Goal: Information Seeking & Learning: Learn about a topic

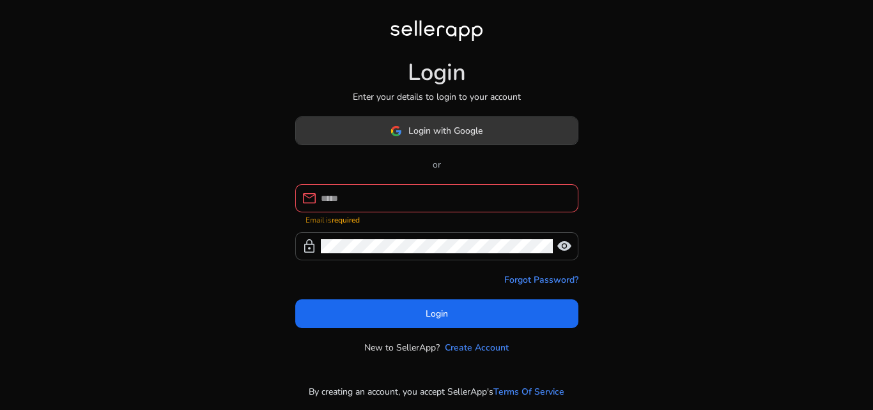
click at [446, 137] on span "Login with Google" at bounding box center [445, 130] width 74 height 13
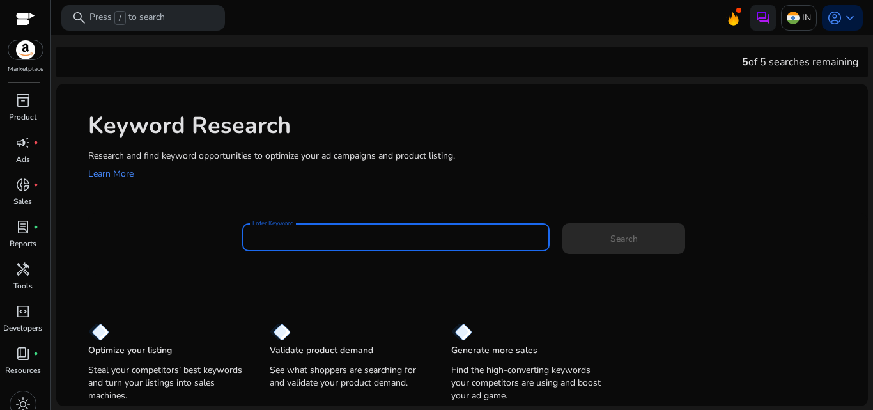
click at [319, 234] on input "Enter Keyword" at bounding box center [397, 237] width 288 height 14
click at [341, 231] on input "Enter Keyword" at bounding box center [397, 237] width 288 height 14
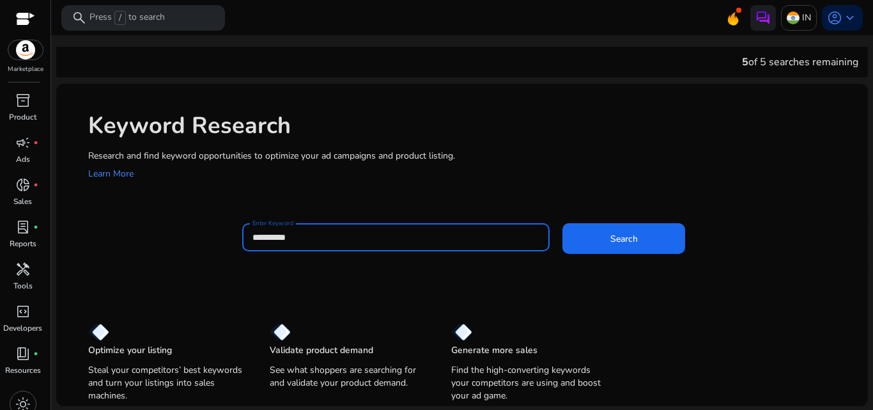
type input "**********"
click at [563, 223] on button "Search" at bounding box center [624, 238] width 123 height 31
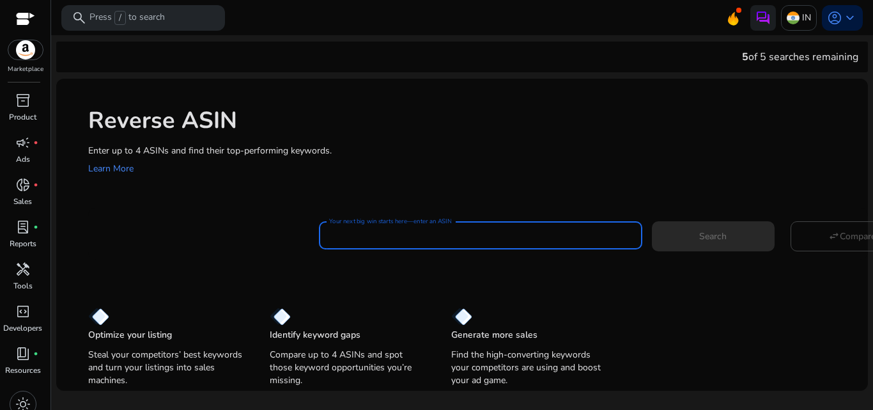
click at [450, 237] on input "Your next big win starts here—enter an ASIN" at bounding box center [480, 235] width 303 height 14
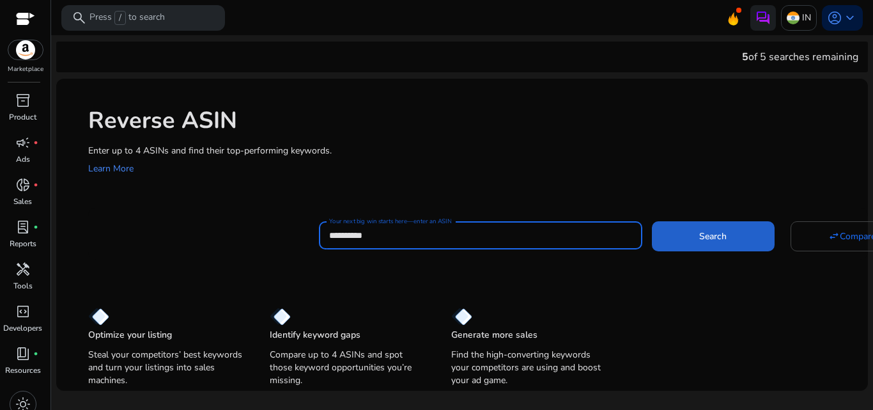
type input "**********"
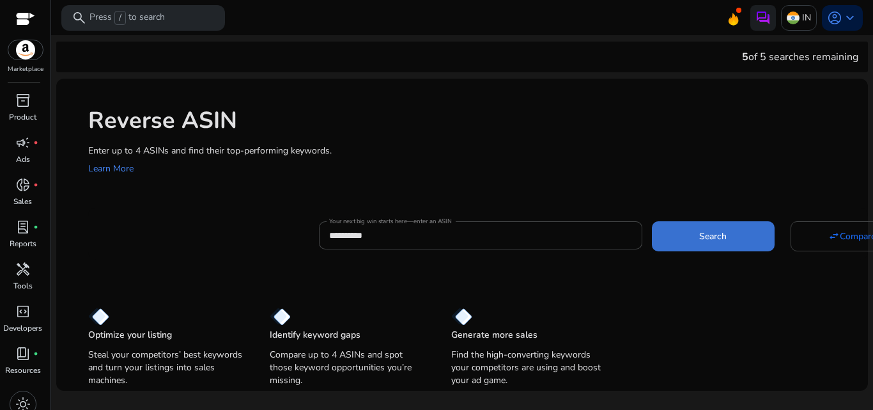
click at [712, 245] on span at bounding box center [713, 236] width 123 height 31
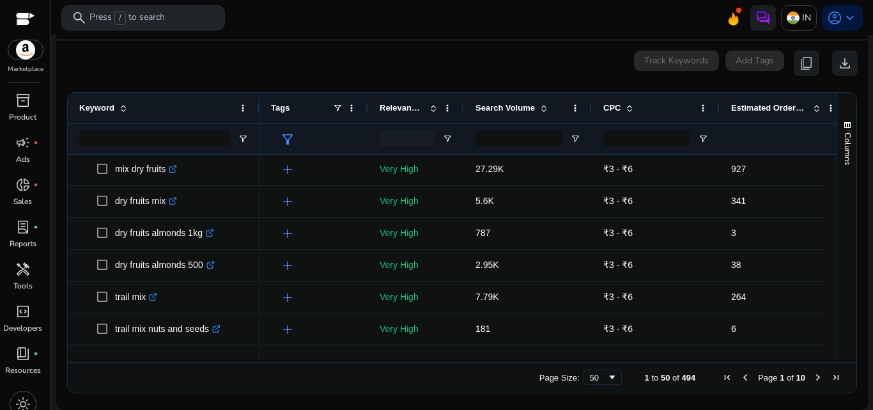
scroll to position [214, 0]
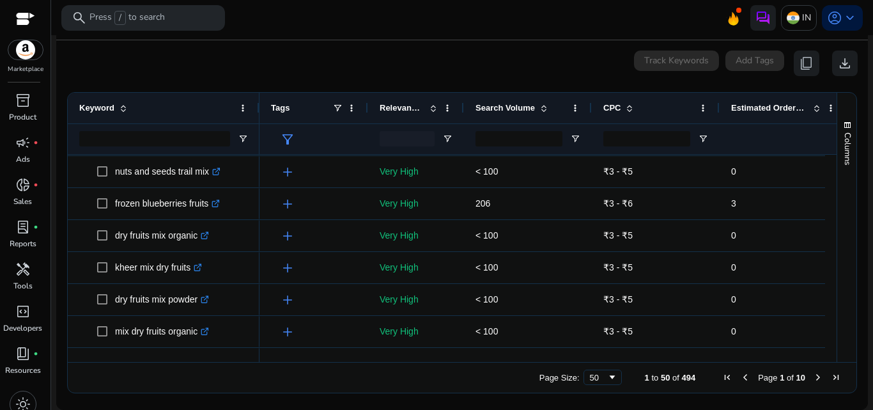
click at [837, 231] on div "Columns" at bounding box center [846, 227] width 19 height 269
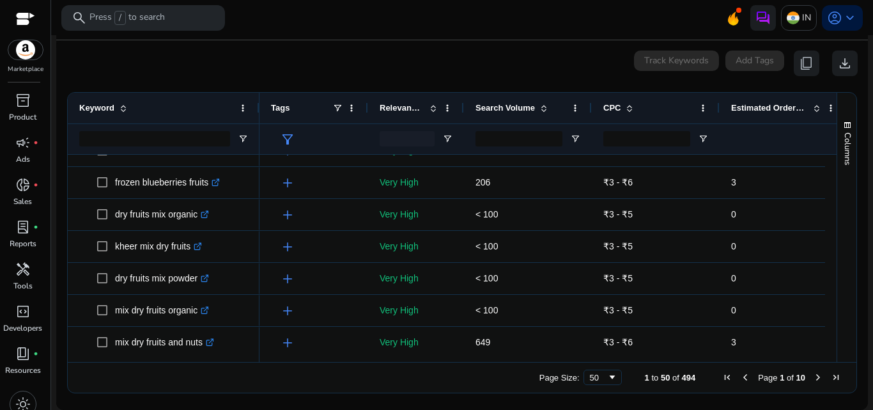
scroll to position [568, 0]
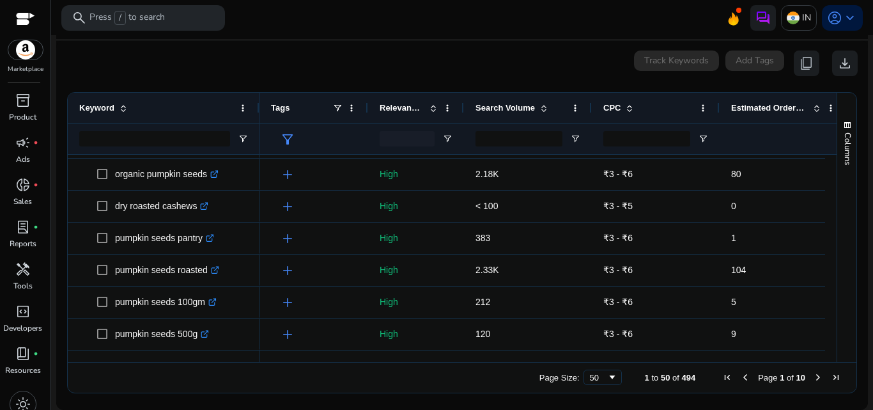
click at [813, 380] on span "Next Page" at bounding box center [818, 377] width 10 height 10
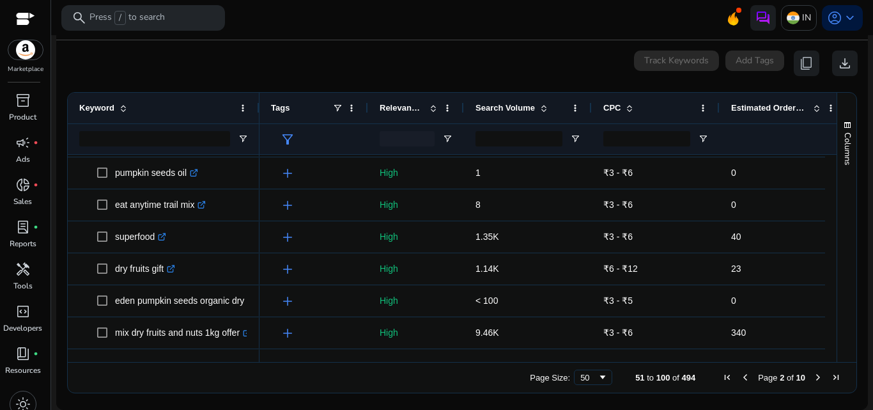
click at [841, 197] on div "Columns" at bounding box center [846, 227] width 19 height 269
click at [724, 352] on div at bounding box center [618, 356] width 716 height 12
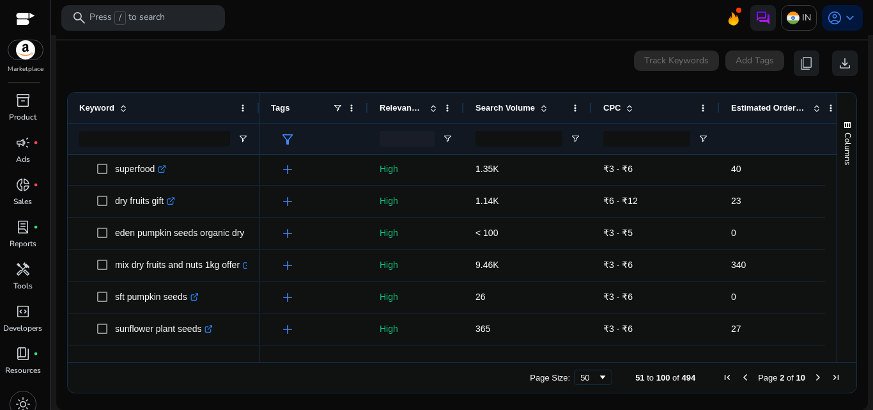
scroll to position [198, 0]
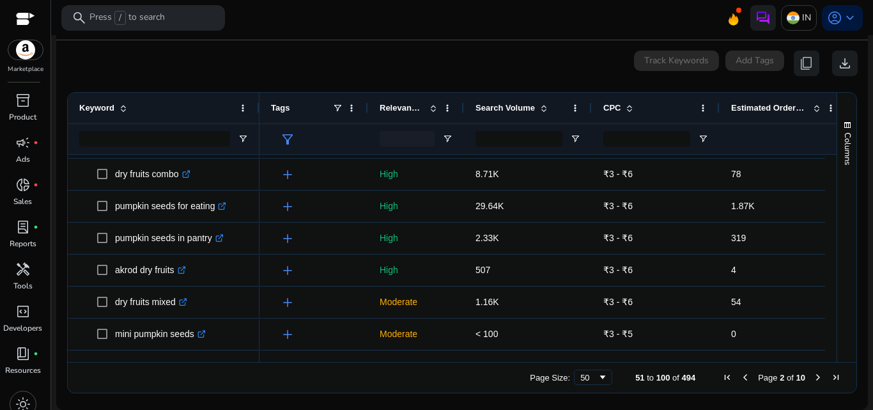
click at [804, 63] on app-icon-holder "content_copy" at bounding box center [807, 64] width 26 height 26
click at [841, 63] on span "download" at bounding box center [844, 63] width 15 height 15
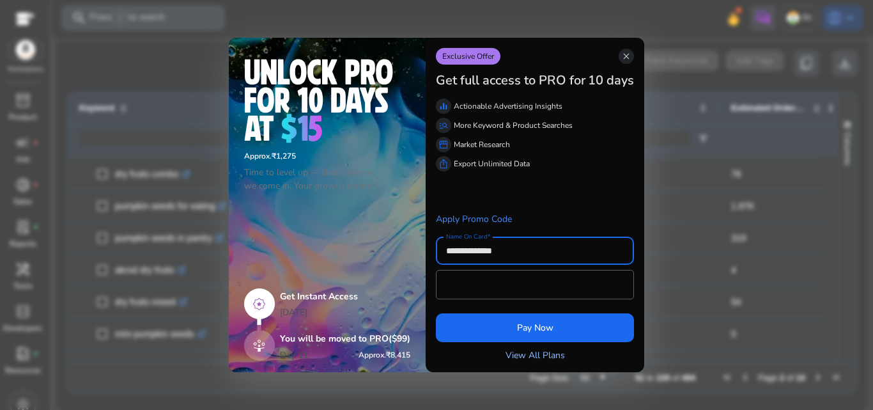
click at [534, 355] on link "View All Plans" at bounding box center [535, 354] width 59 height 13
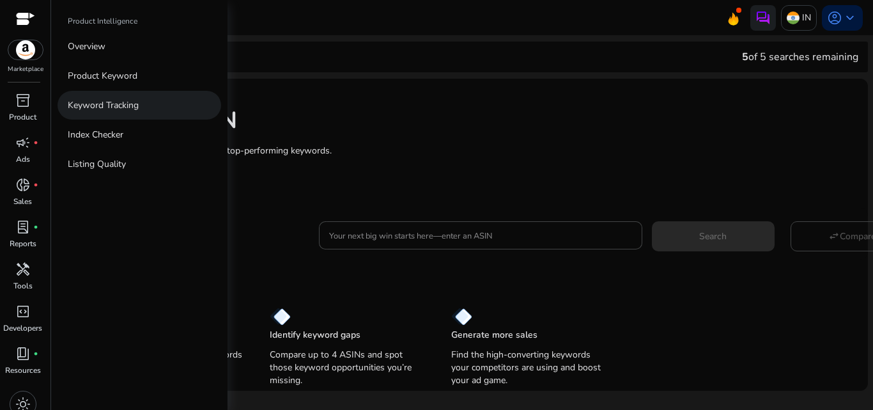
click at [149, 108] on link "Keyword Tracking" at bounding box center [140, 105] width 164 height 29
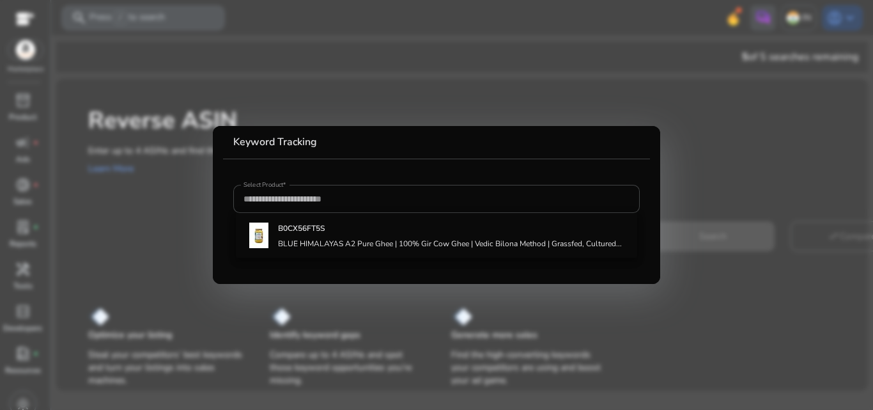
click at [119, 170] on div at bounding box center [436, 205] width 873 height 410
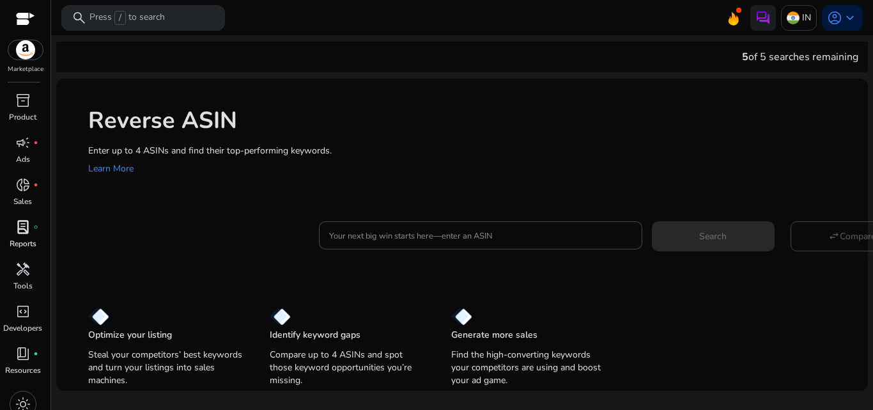
click at [24, 242] on p "Reports" at bounding box center [23, 244] width 27 height 12
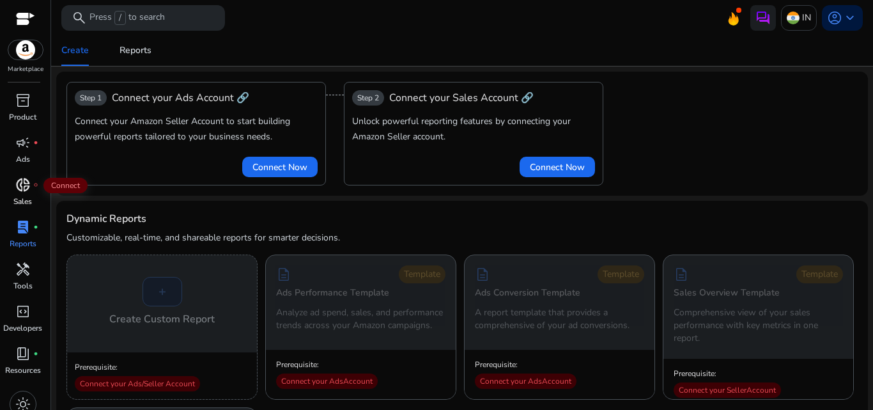
click at [22, 192] on span "donut_small" at bounding box center [22, 184] width 15 height 15
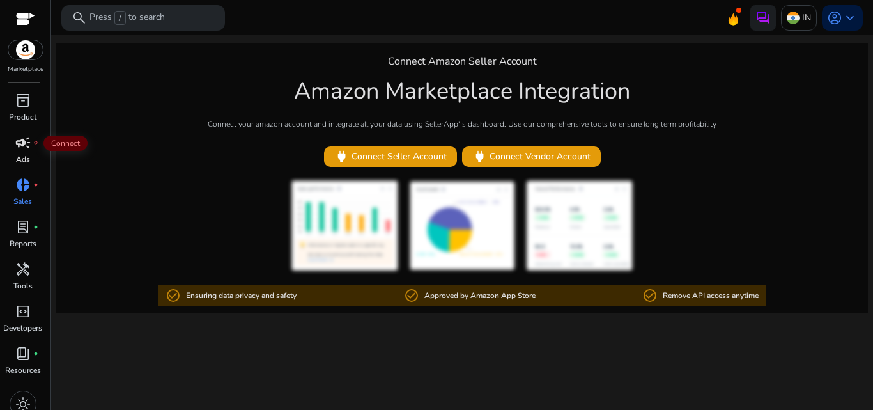
click at [12, 138] on div "campaign fiber_manual_record" at bounding box center [23, 142] width 36 height 20
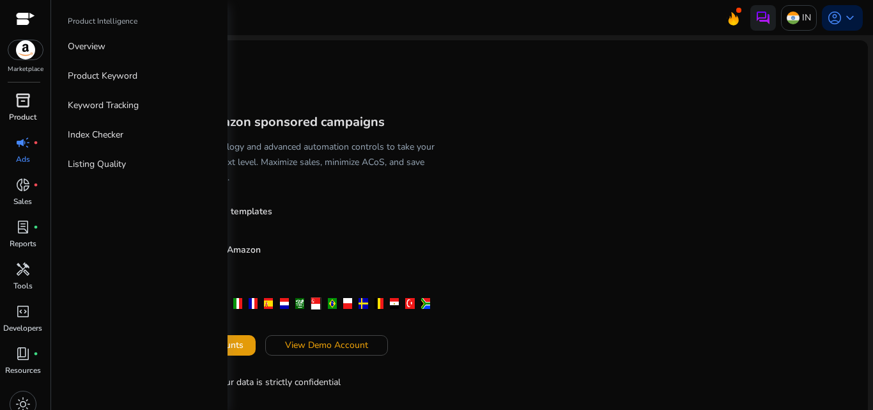
click at [28, 96] on span "inventory_2" at bounding box center [22, 100] width 15 height 15
